Goal: Information Seeking & Learning: Learn about a topic

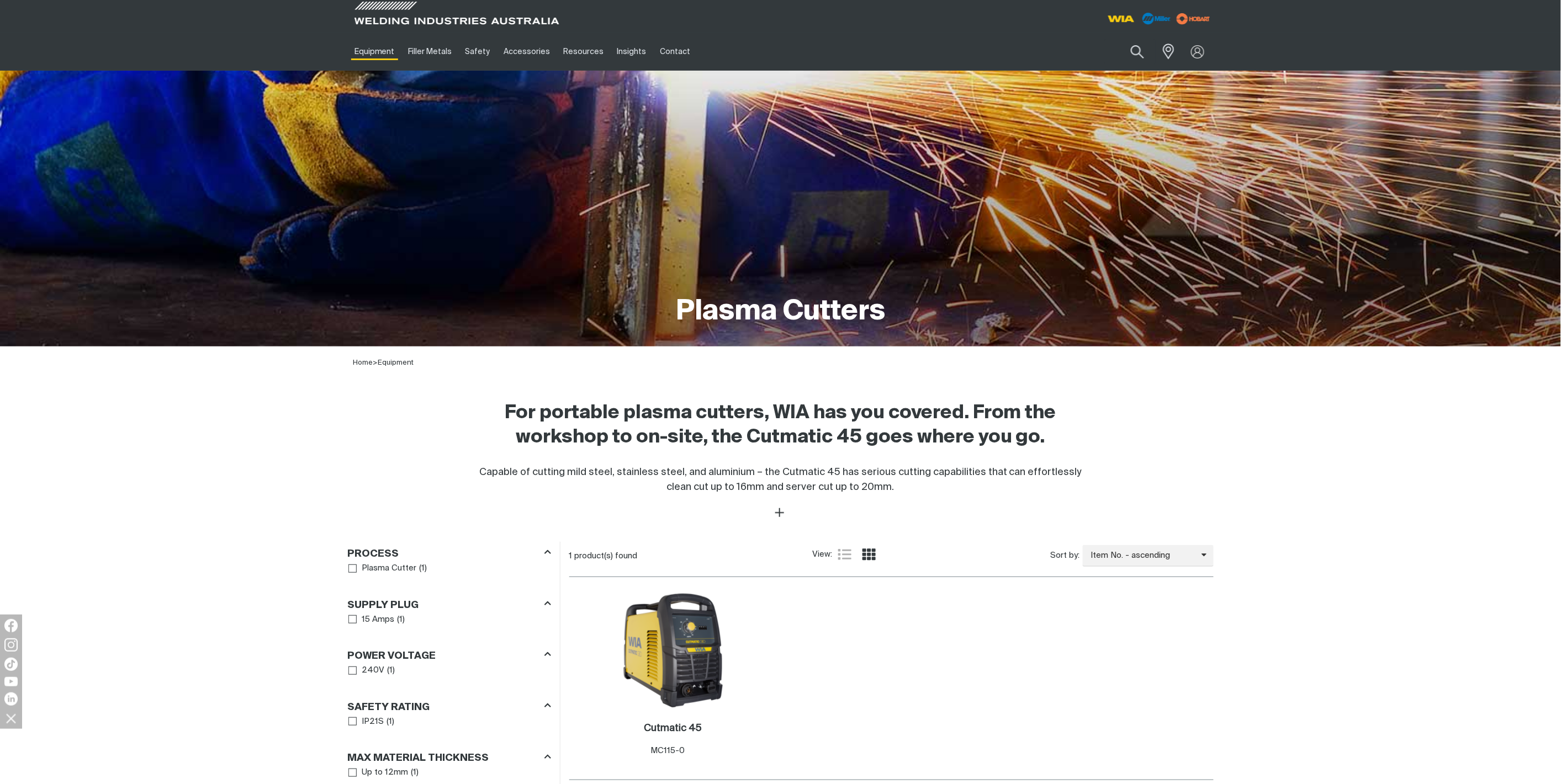
scroll to position [245, 0]
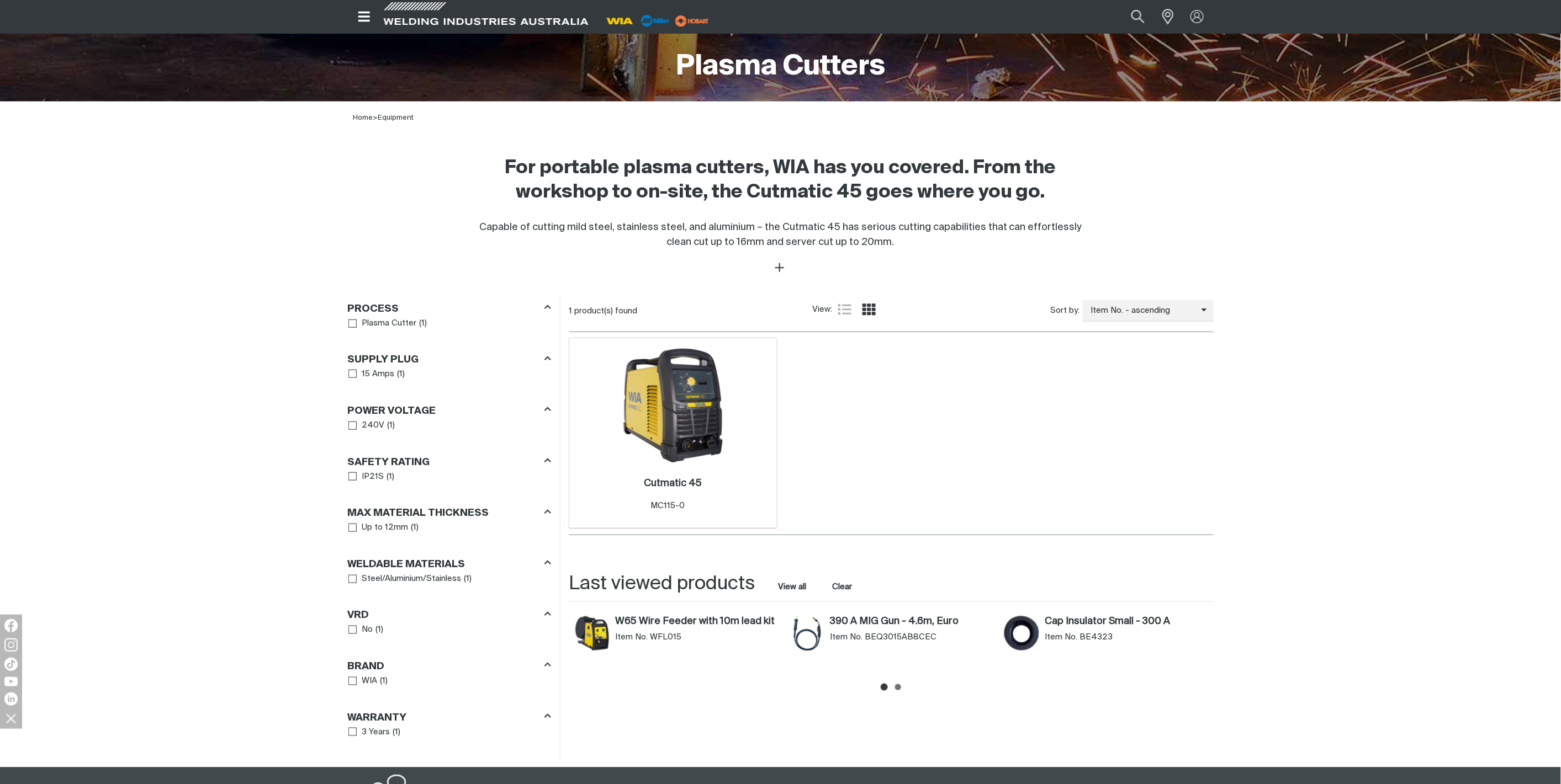
click at [683, 414] on img at bounding box center [673, 405] width 118 height 118
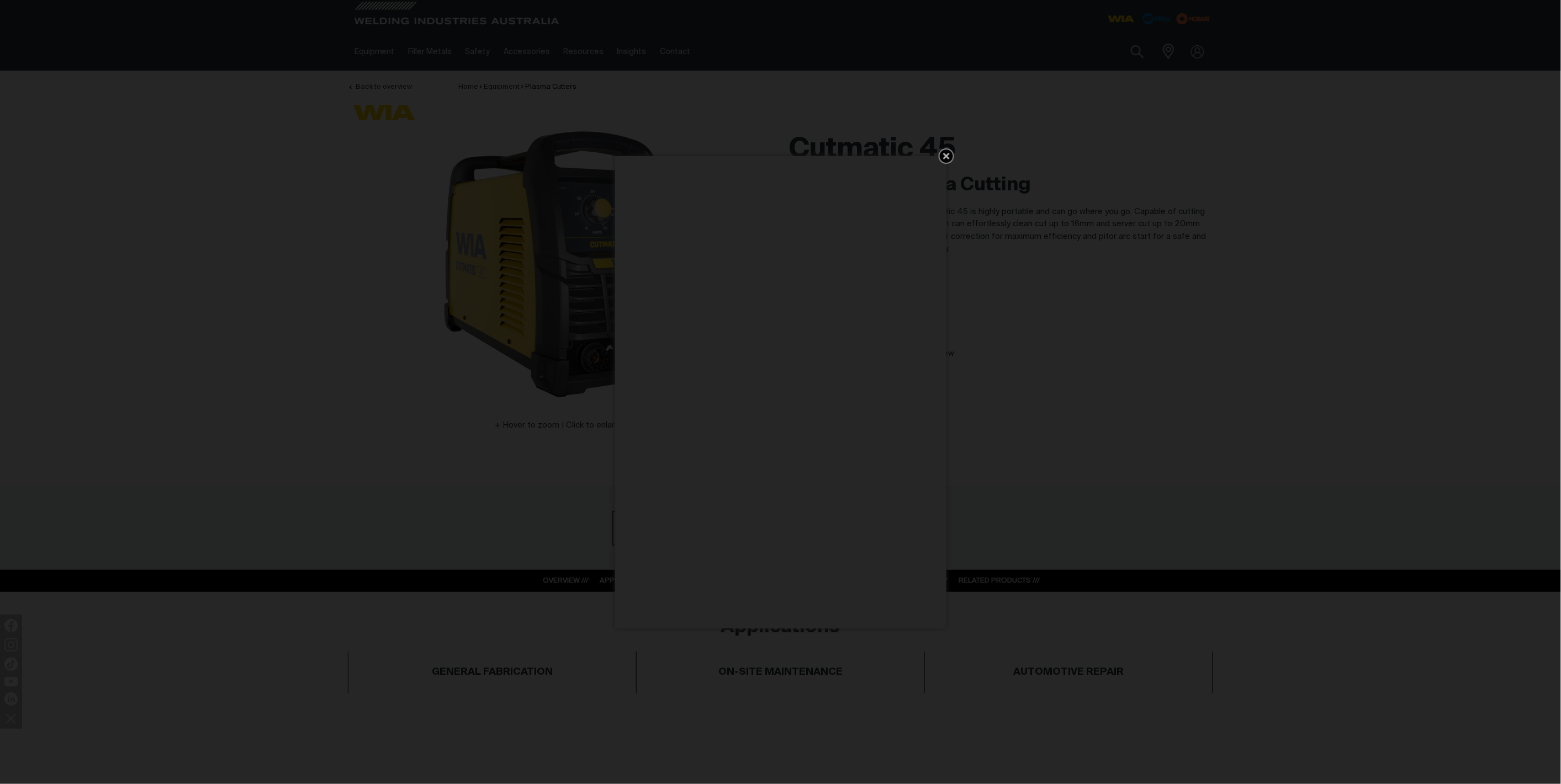
click at [941, 152] on icon "Get 5 WIA Welding Guides Free!" at bounding box center [946, 156] width 13 height 13
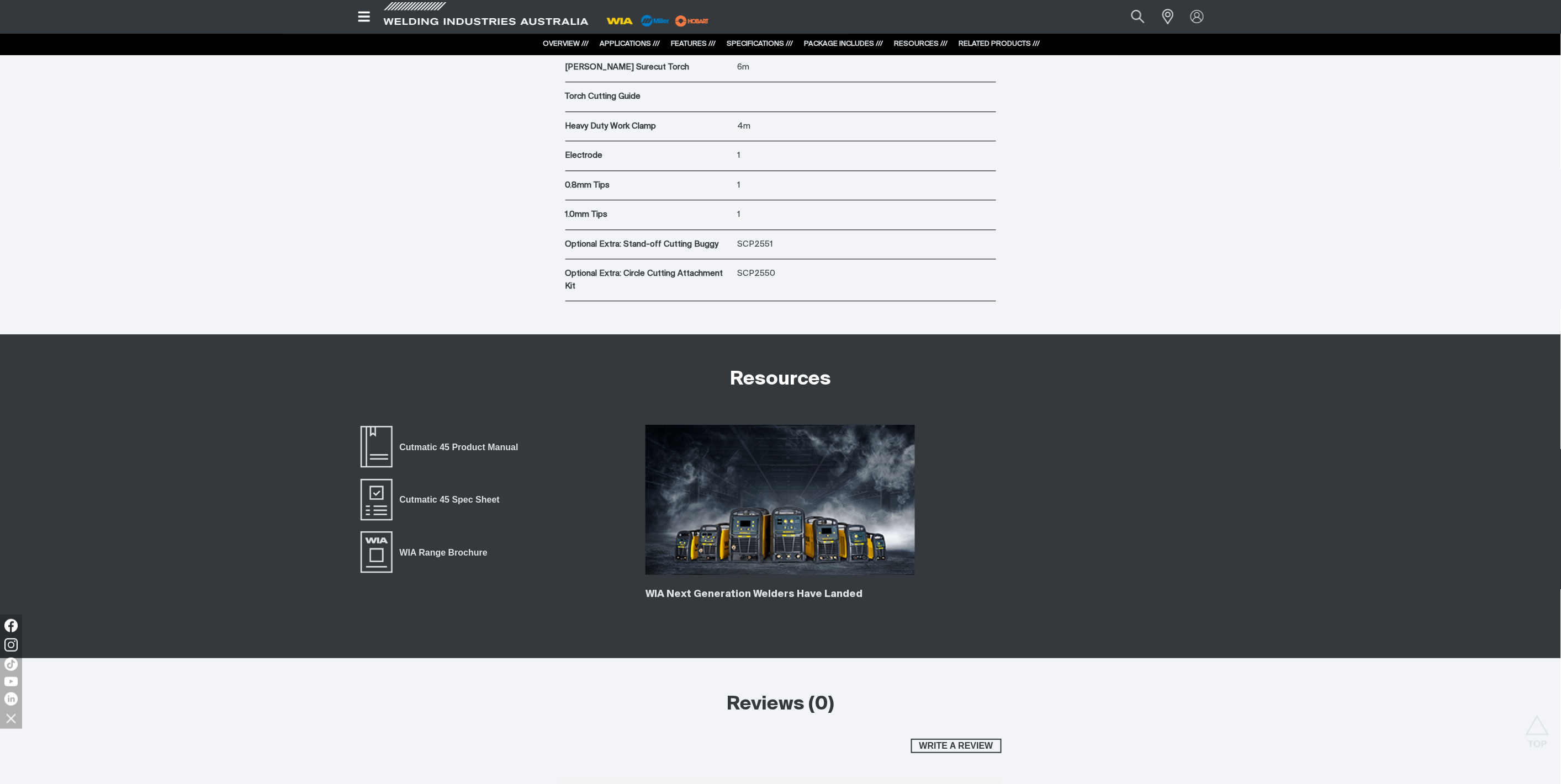
scroll to position [3434, 0]
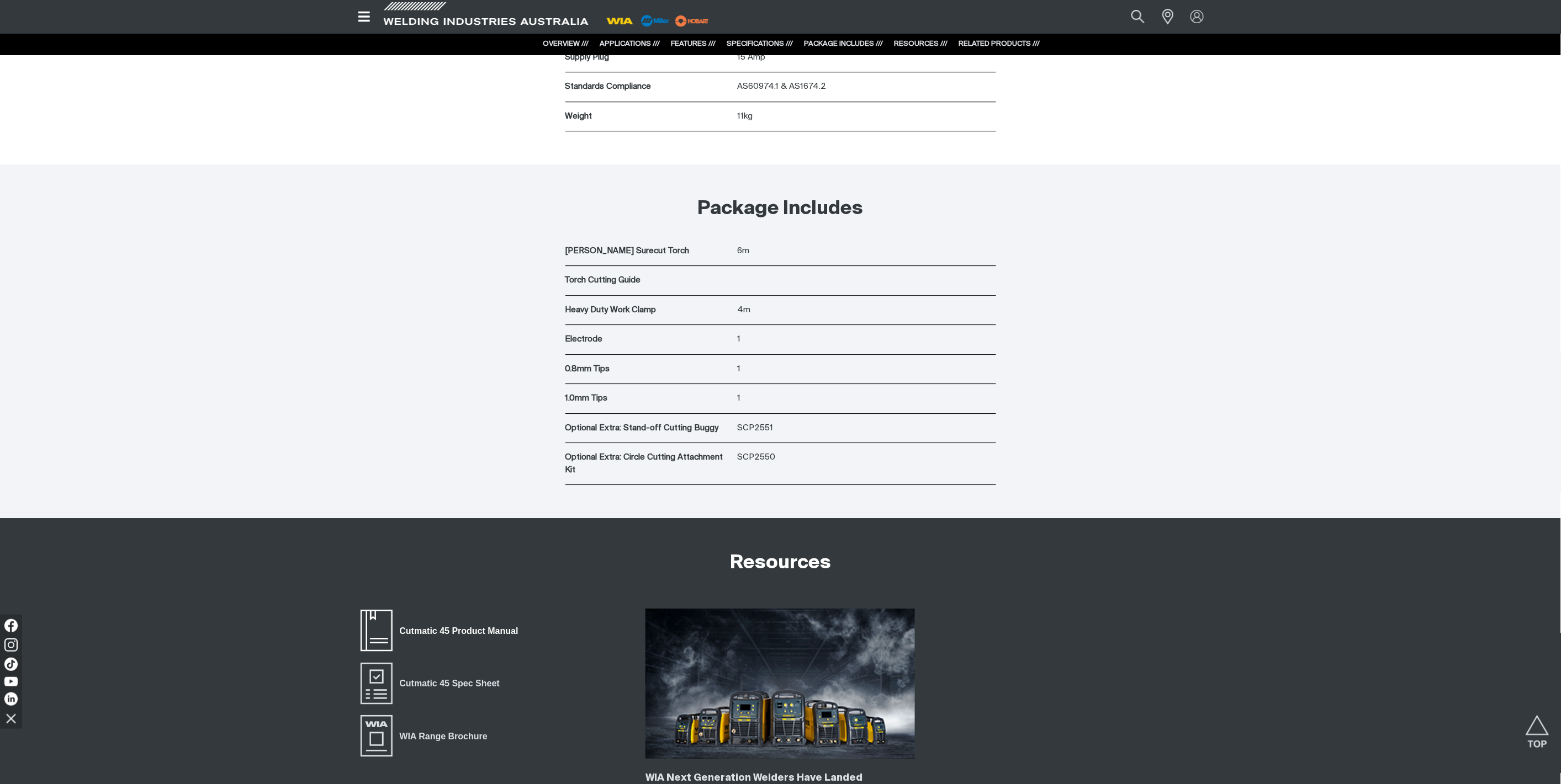
click at [478, 635] on span "Cutmatic 45 Product Manual" at bounding box center [459, 631] width 133 height 14
click at [453, 680] on span "Cutmatic 45 Spec Sheet" at bounding box center [450, 684] width 114 height 14
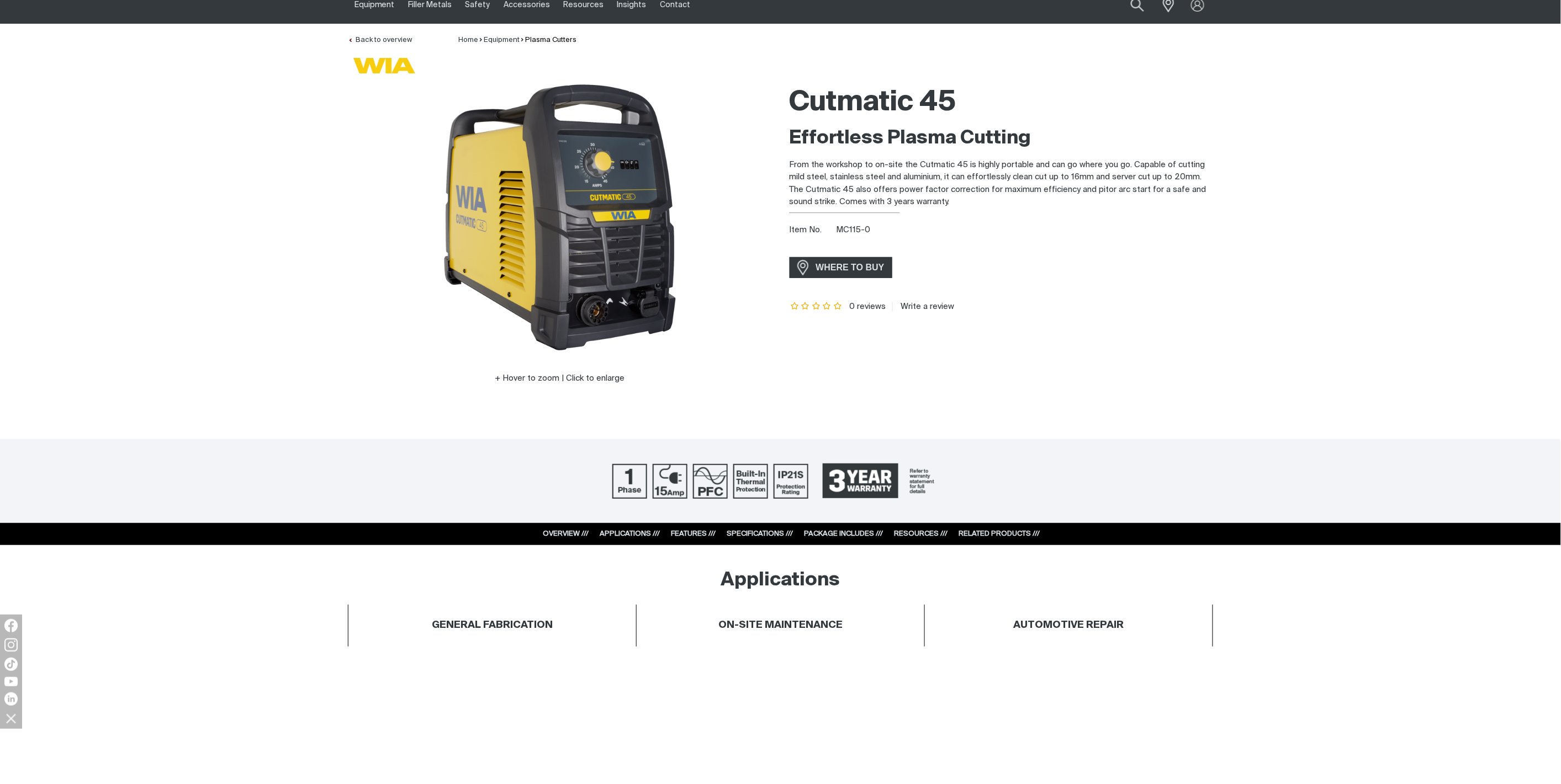
scroll to position [0, 0]
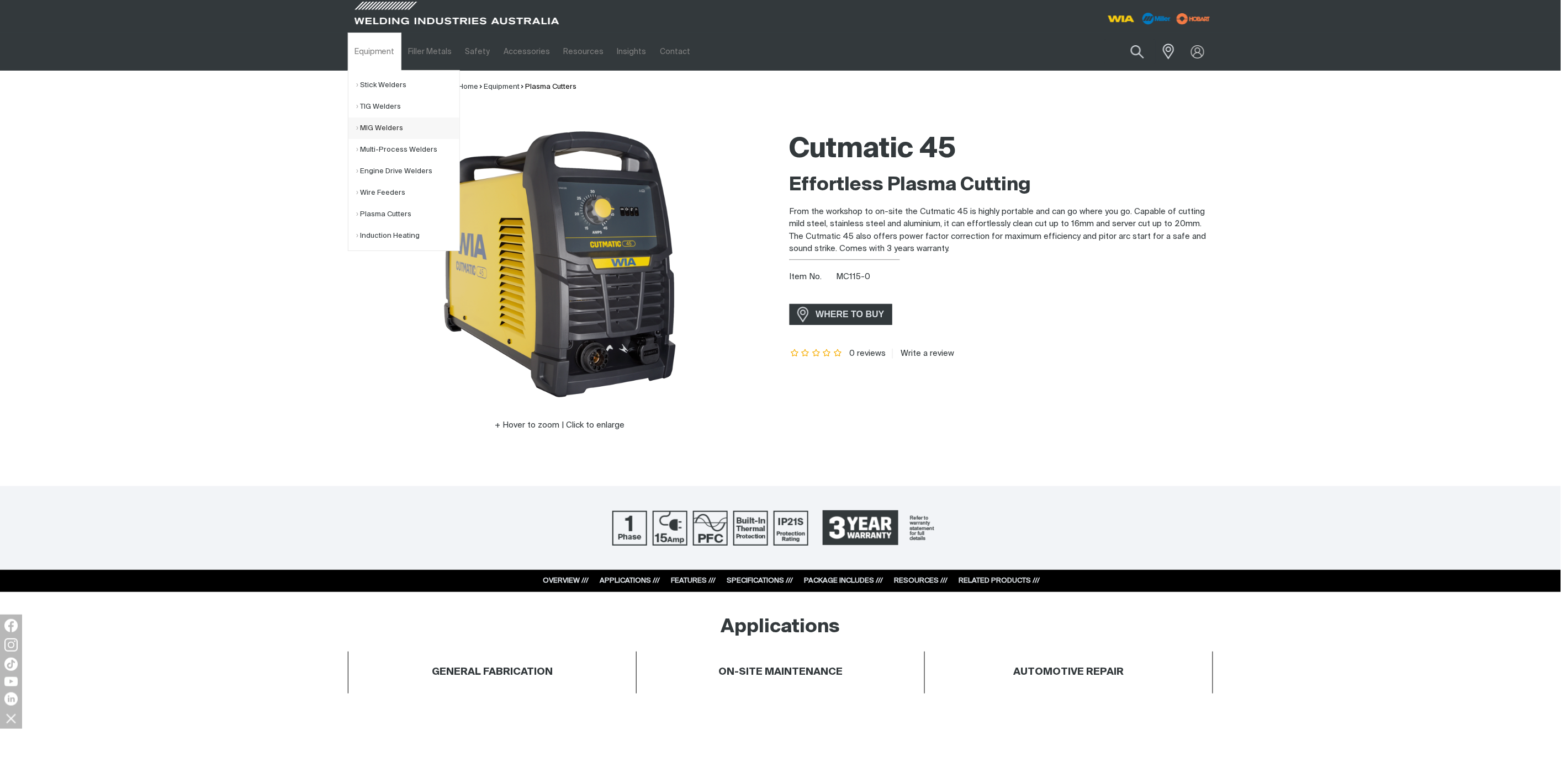
click at [382, 124] on link "MIG Welders" at bounding box center [408, 128] width 102 height 21
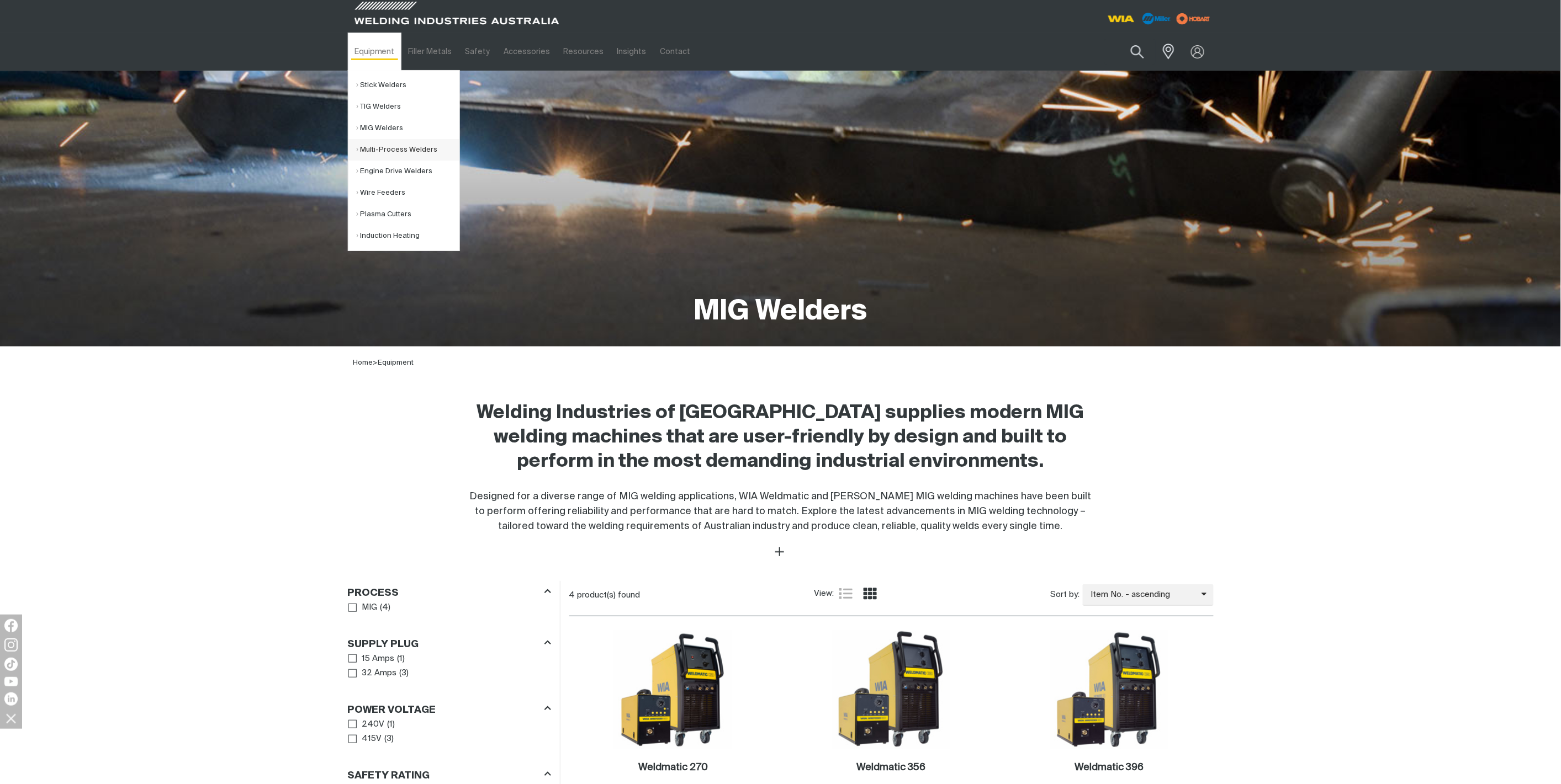
click at [420, 142] on link "Multi-Process Welders" at bounding box center [408, 149] width 102 height 21
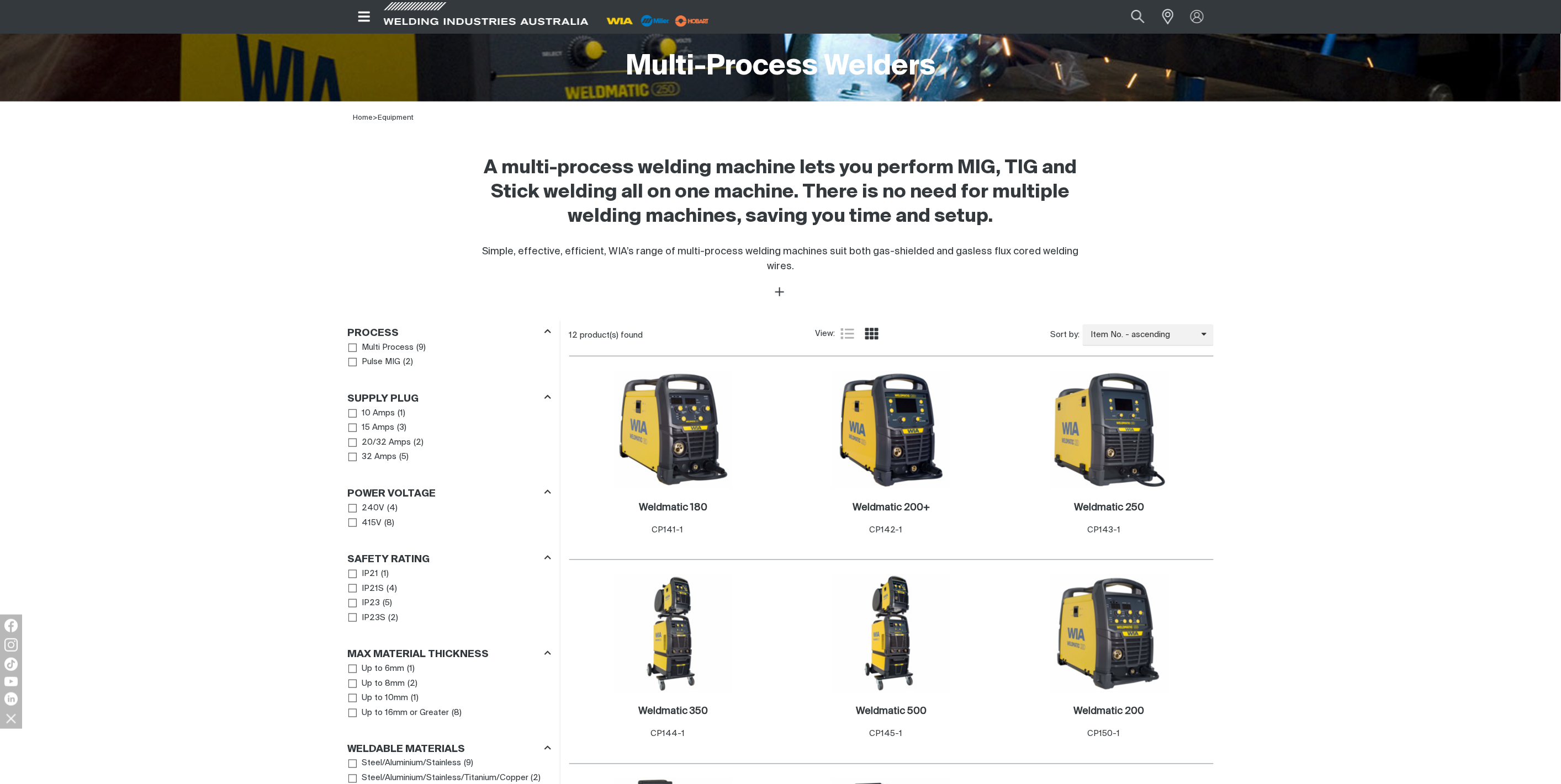
scroll to position [306, 0]
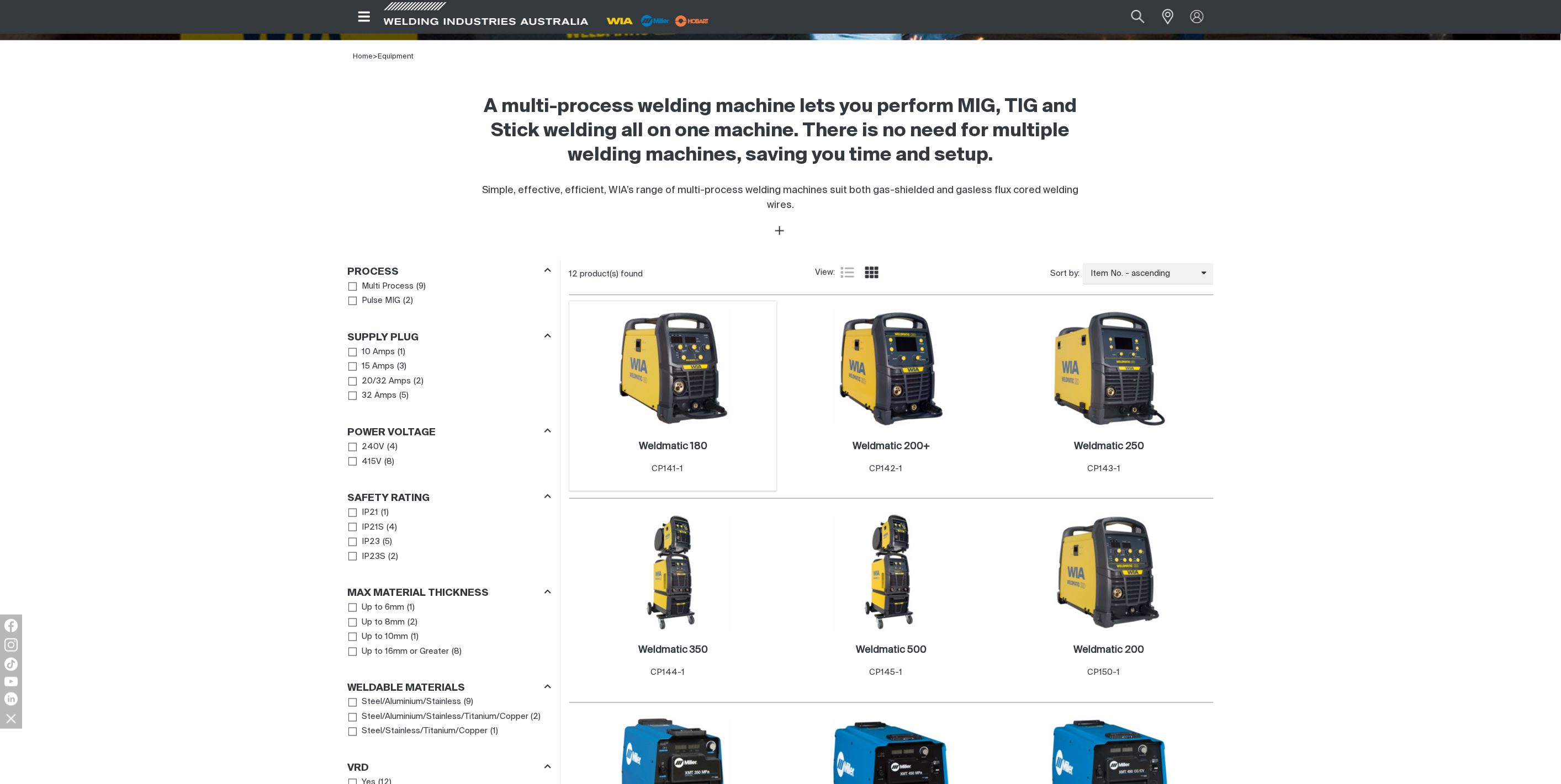
click at [691, 368] on img at bounding box center [673, 369] width 118 height 118
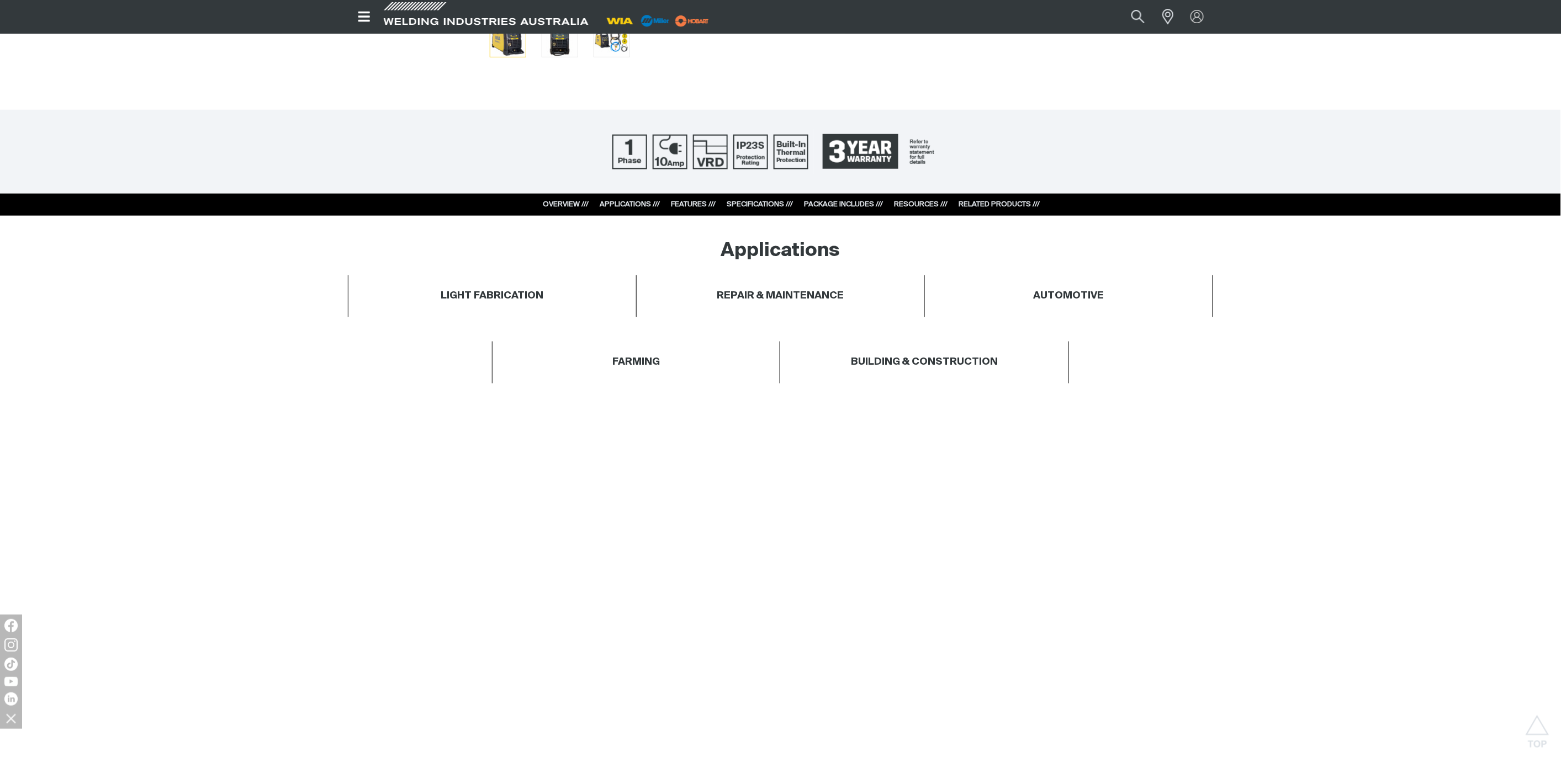
scroll to position [61, 0]
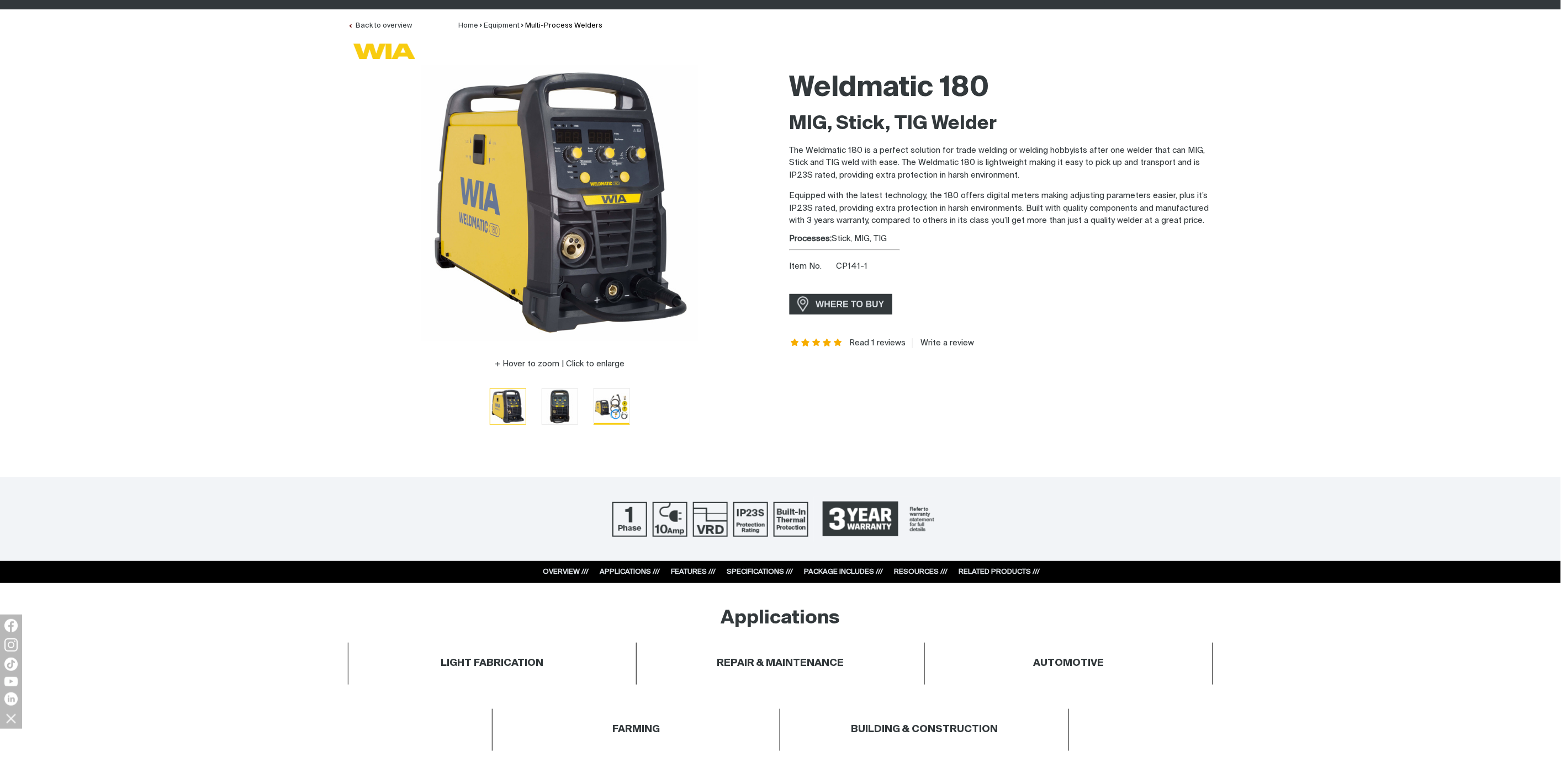
click at [611, 414] on img "Go to slide 3" at bounding box center [611, 406] width 35 height 35
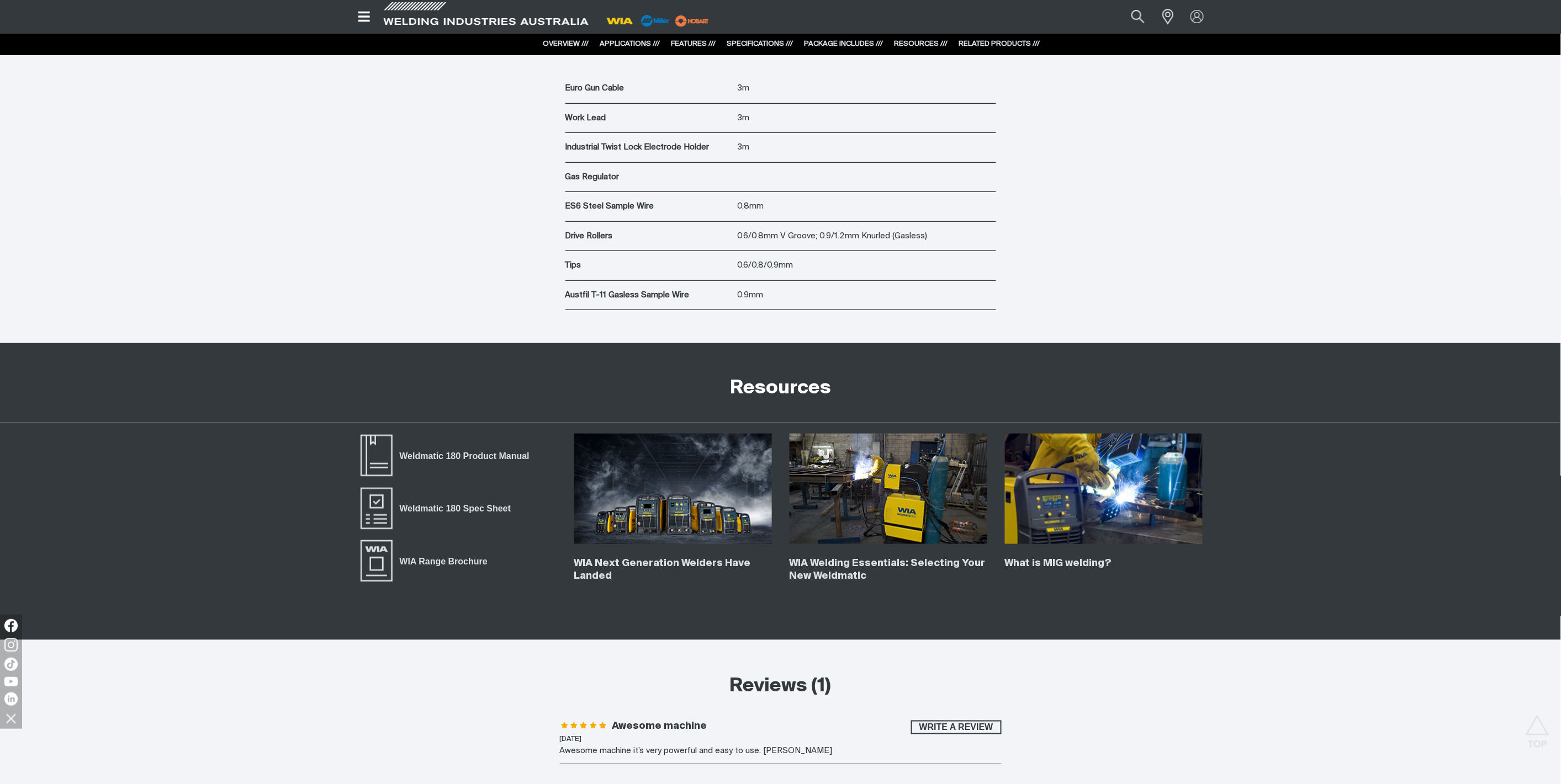
scroll to position [4660, 0]
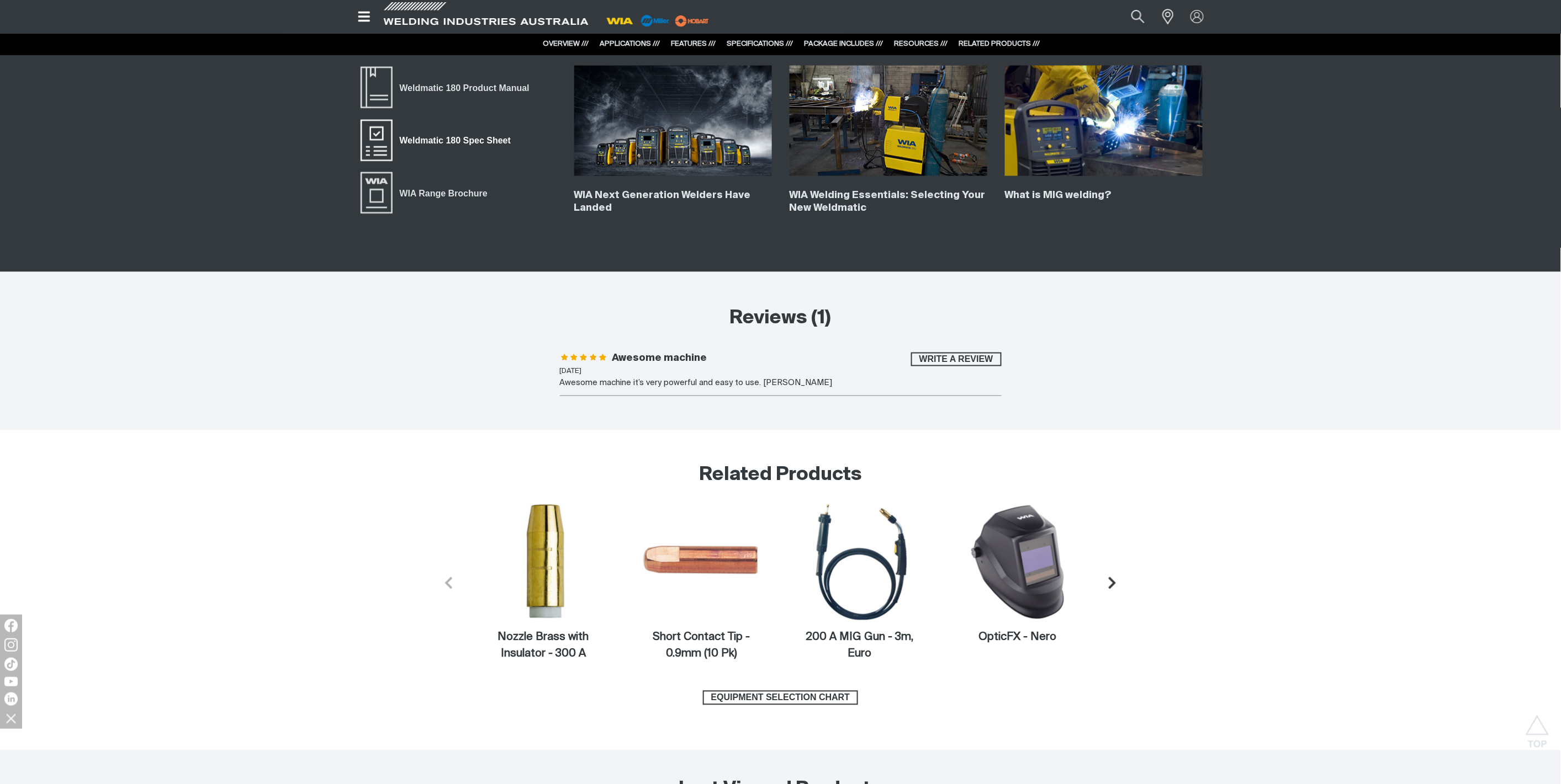
click at [450, 136] on span "Weldmatic 180 Spec Sheet" at bounding box center [455, 140] width 125 height 14
